Goal: Task Accomplishment & Management: Use online tool/utility

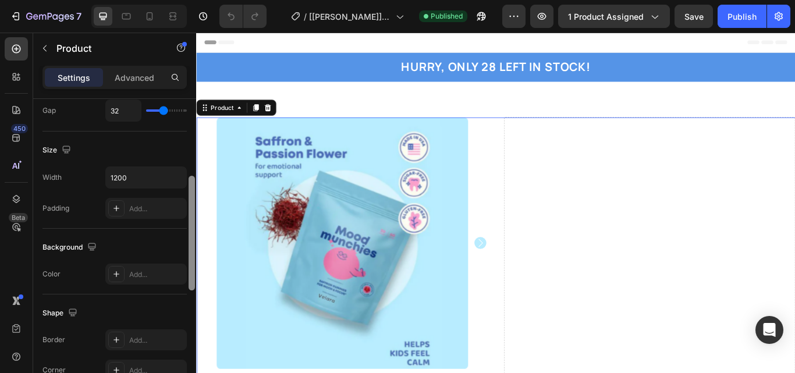
drag, startPoint x: 190, startPoint y: 146, endPoint x: 193, endPoint y: 221, distance: 74.6
click at [193, 221] on div at bounding box center [192, 233] width 6 height 115
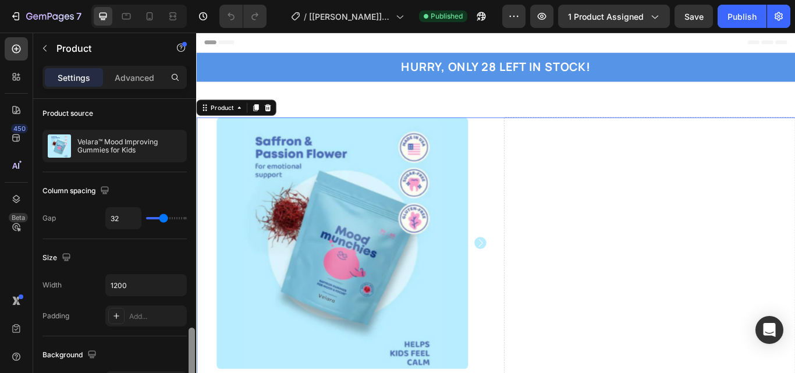
scroll to position [58, 0]
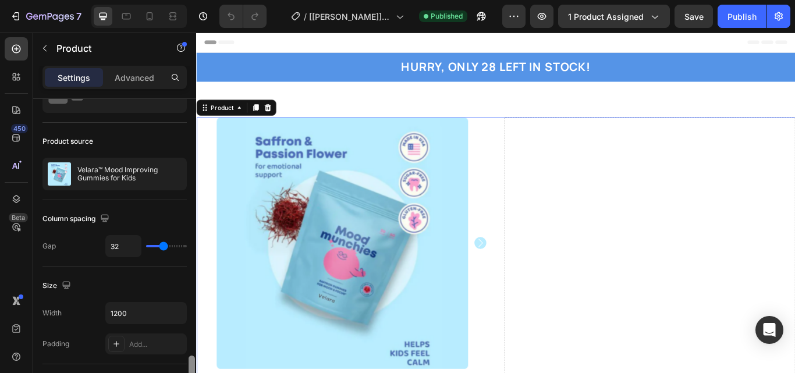
drag, startPoint x: 193, startPoint y: 221, endPoint x: 193, endPoint y: 168, distance: 52.4
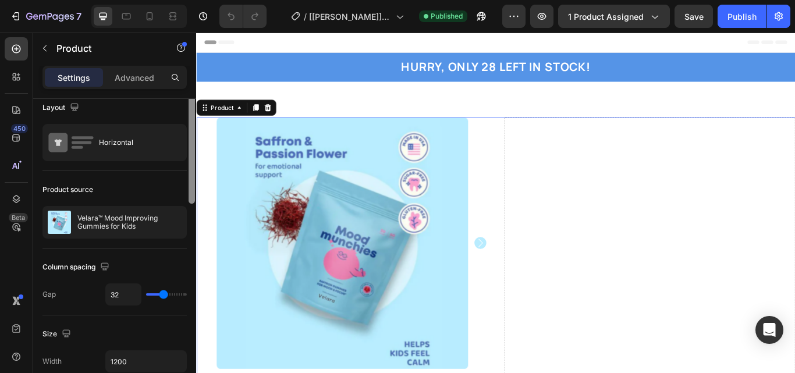
scroll to position [0, 0]
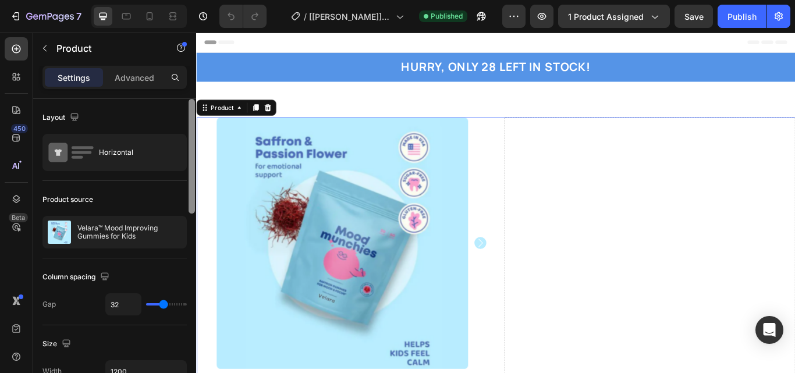
drag, startPoint x: 190, startPoint y: 168, endPoint x: 192, endPoint y: 136, distance: 32.7
click at [192, 136] on div at bounding box center [192, 156] width 6 height 115
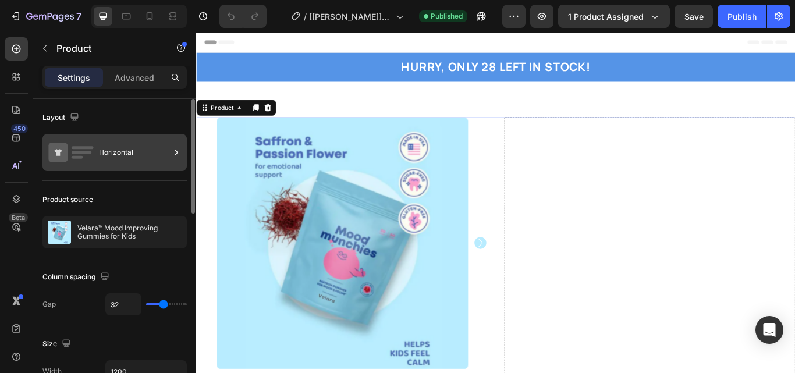
click at [153, 150] on div "Horizontal" at bounding box center [134, 152] width 71 height 27
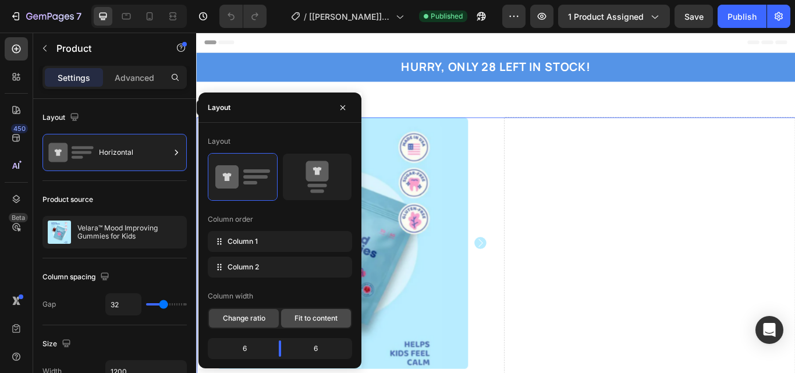
click at [309, 325] on div "Fit to content" at bounding box center [316, 318] width 70 height 19
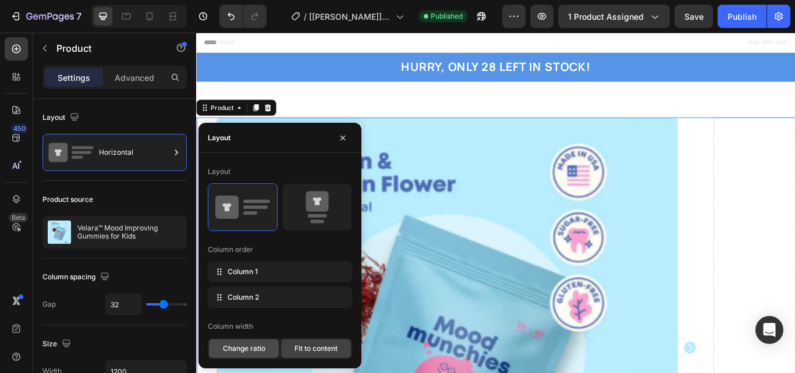
click at [267, 342] on div "Change ratio" at bounding box center [244, 348] width 70 height 19
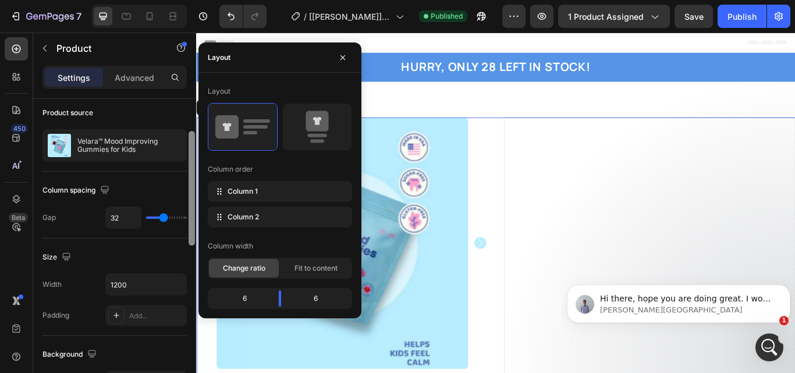
scroll to position [89, 0]
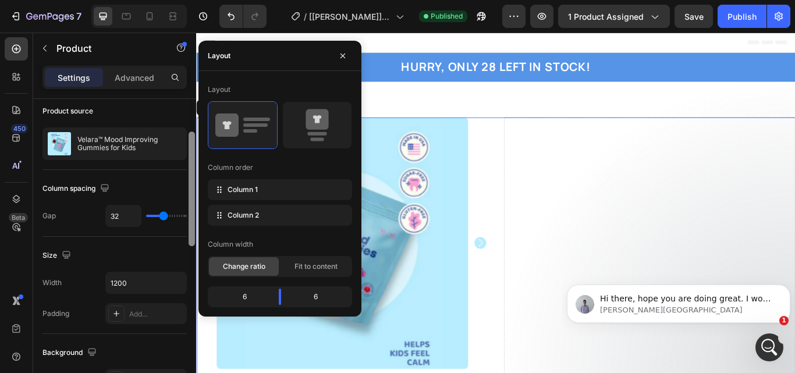
drag, startPoint x: 190, startPoint y: 202, endPoint x: 193, endPoint y: 235, distance: 33.3
click at [193, 235] on div at bounding box center [192, 189] width 6 height 115
type input "25"
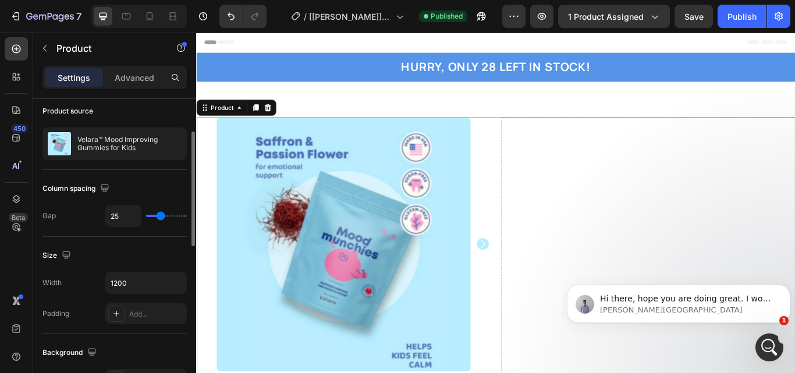
type input "22"
type input "21"
type input "22"
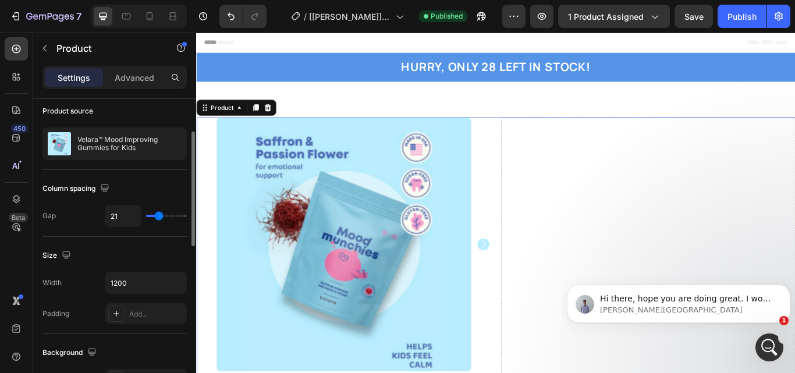
type input "22"
type input "25"
type input "27"
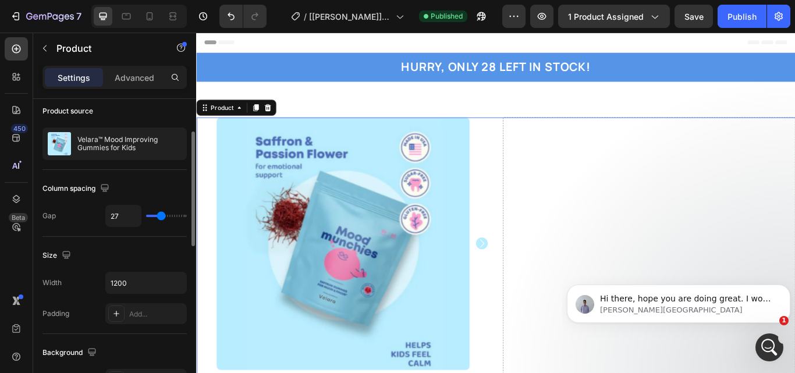
type input "28"
type input "30"
type input "31"
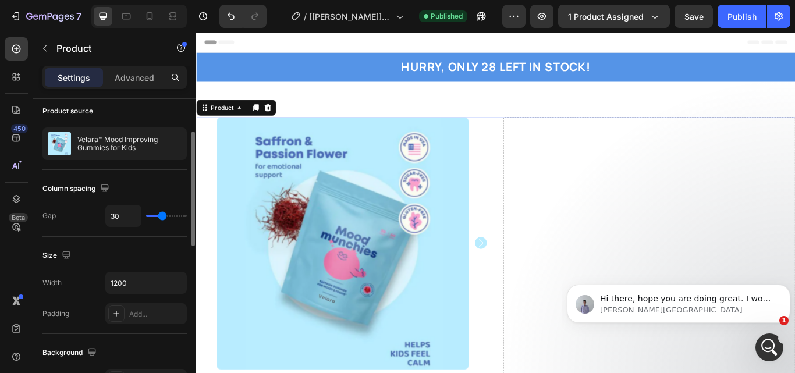
type input "31"
type input "33"
type input "31"
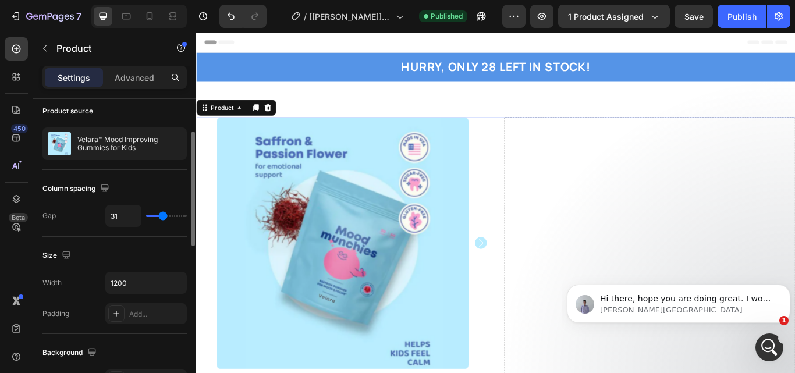
click at [163, 217] on input "range" at bounding box center [166, 216] width 41 height 2
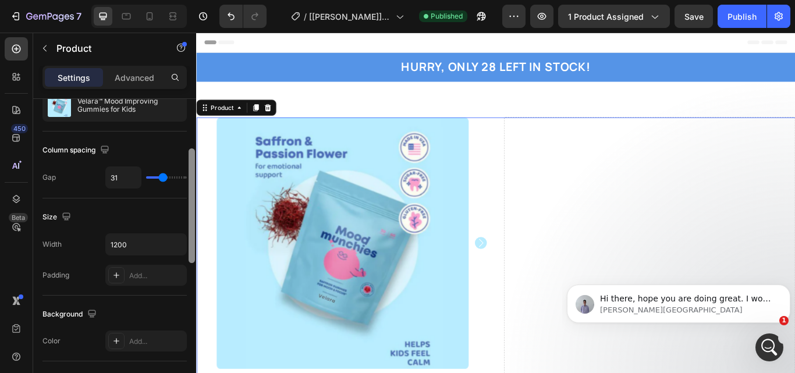
scroll to position [129, 0]
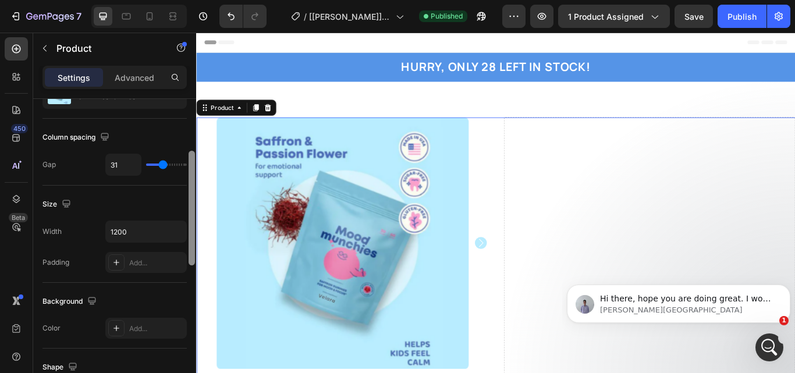
drag, startPoint x: 192, startPoint y: 217, endPoint x: 192, endPoint y: 236, distance: 19.2
click at [192, 236] on div at bounding box center [192, 208] width 6 height 115
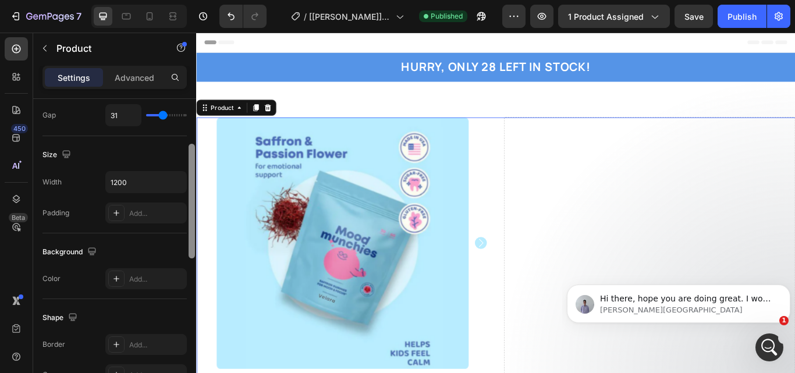
drag, startPoint x: 192, startPoint y: 236, endPoint x: 193, endPoint y: 257, distance: 21.0
click at [193, 257] on div at bounding box center [192, 201] width 6 height 115
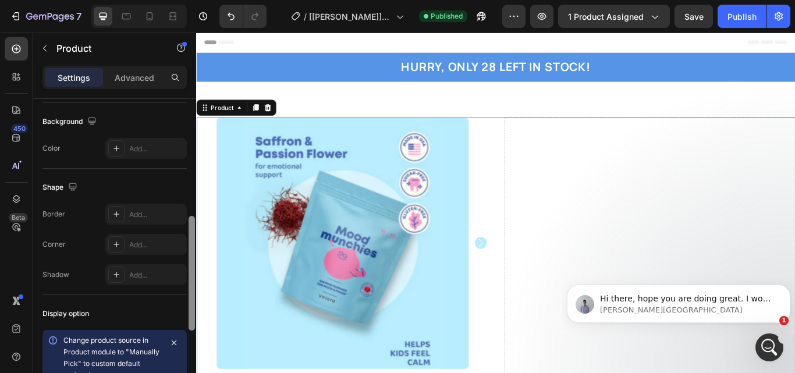
drag, startPoint x: 193, startPoint y: 257, endPoint x: 193, endPoint y: 305, distance: 48.3
click at [193, 305] on div at bounding box center [192, 273] width 6 height 115
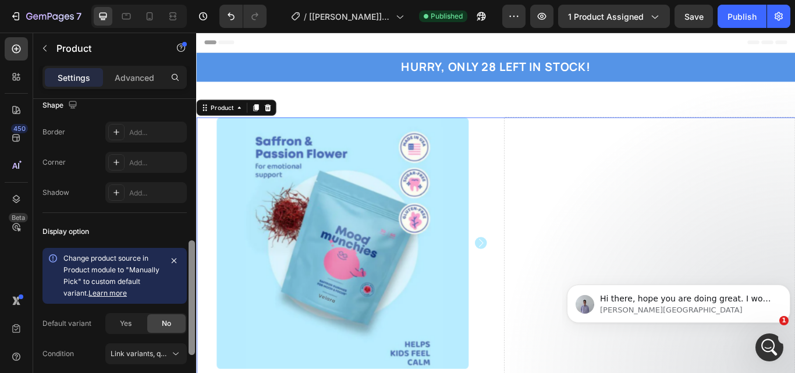
drag, startPoint x: 193, startPoint y: 305, endPoint x: 194, endPoint y: 335, distance: 29.7
click at [194, 335] on div at bounding box center [192, 297] width 6 height 115
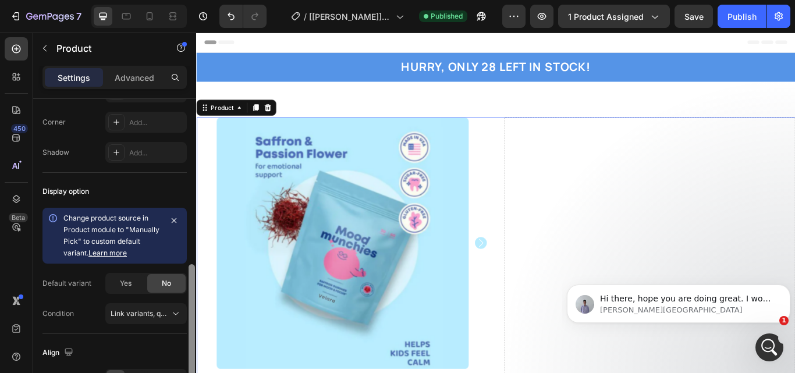
drag, startPoint x: 194, startPoint y: 335, endPoint x: 194, endPoint y: 349, distance: 14.6
click at [194, 349] on div at bounding box center [192, 321] width 6 height 115
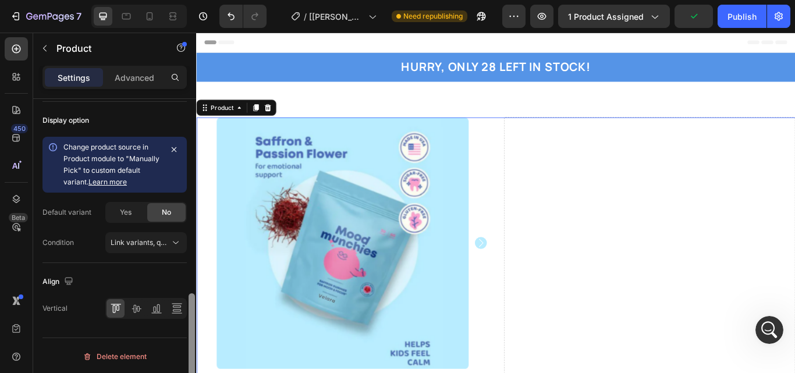
scroll to position [515, 0]
drag, startPoint x: 194, startPoint y: 349, endPoint x: 194, endPoint y: 381, distance: 32.0
click at [194, 0] on html "7 / [[PERSON_NAME]] Saffron Gumies New LP | WIP Need republishing Preview 1 pro…" at bounding box center [397, 0] width 795 height 0
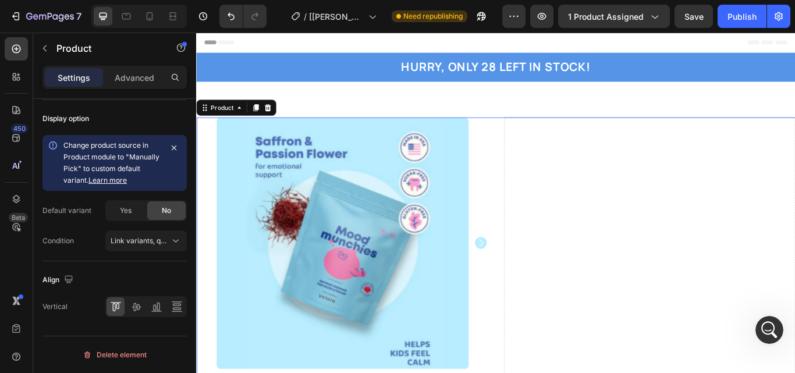
click at [684, 43] on div "Header" at bounding box center [546, 44] width 680 height 23
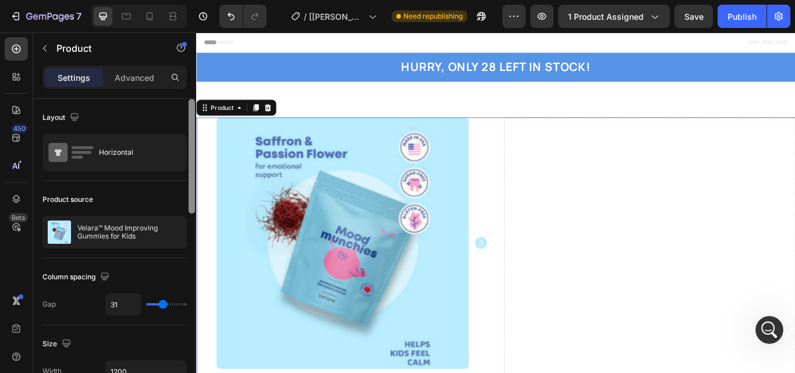
drag, startPoint x: 193, startPoint y: 186, endPoint x: 191, endPoint y: 140, distance: 45.4
click at [191, 140] on div at bounding box center [192, 156] width 6 height 115
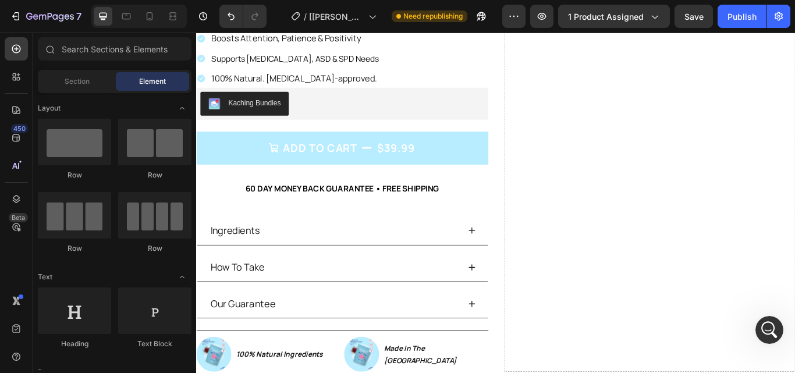
scroll to position [516, 0]
